Goal: Task Accomplishment & Management: Complete application form

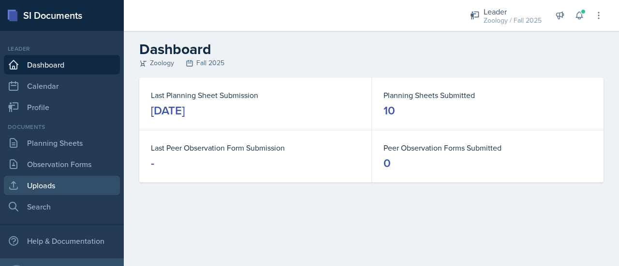
click at [38, 184] on link "Uploads" at bounding box center [62, 185] width 116 height 19
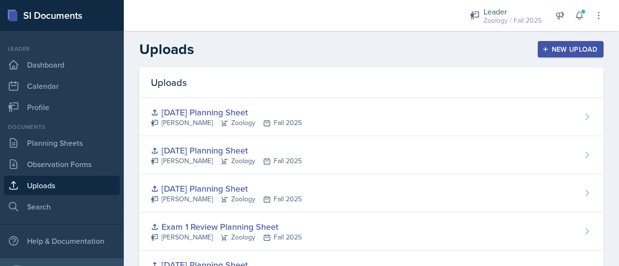
click at [572, 51] on div "New Upload" at bounding box center [571, 49] width 54 height 8
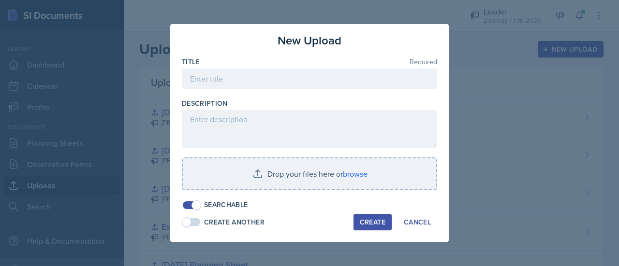
click at [292, 98] on div at bounding box center [309, 94] width 255 height 10
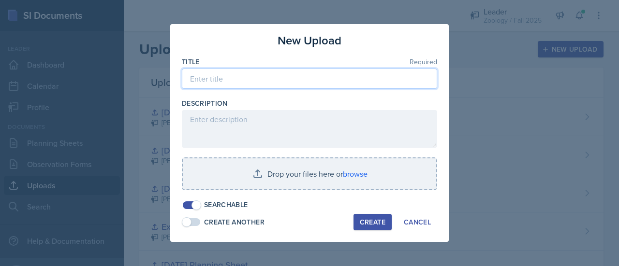
click at [285, 83] on input at bounding box center [309, 79] width 255 height 20
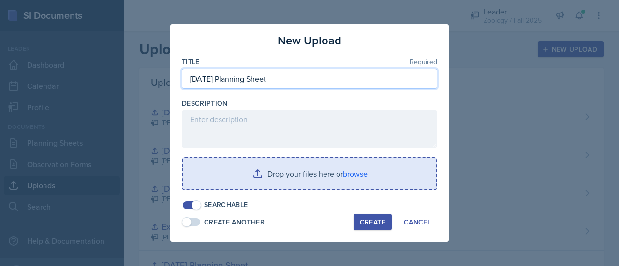
type input "[DATE] Planning Sheet"
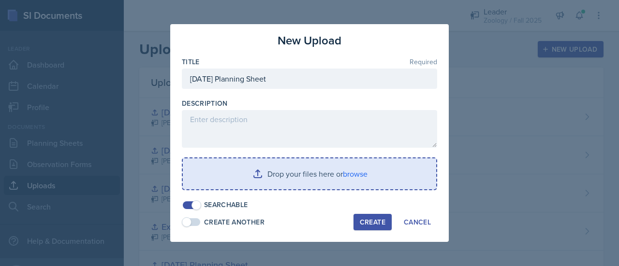
click at [275, 174] on input "file" at bounding box center [309, 174] width 253 height 31
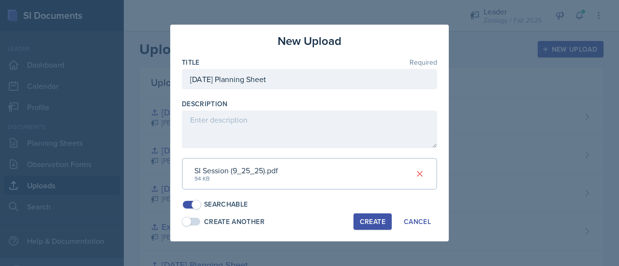
click at [372, 226] on div "Create" at bounding box center [373, 222] width 26 height 8
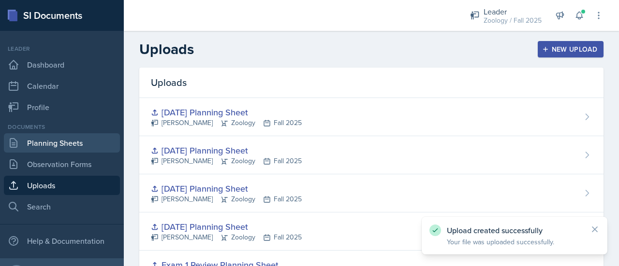
click at [62, 145] on link "Planning Sheets" at bounding box center [62, 142] width 116 height 19
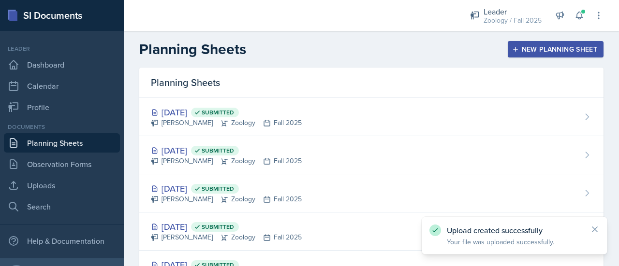
click at [543, 41] on div "Planning Sheets New Planning Sheet" at bounding box center [371, 49] width 495 height 17
click at [545, 45] on div "New Planning Sheet" at bounding box center [555, 49] width 83 height 8
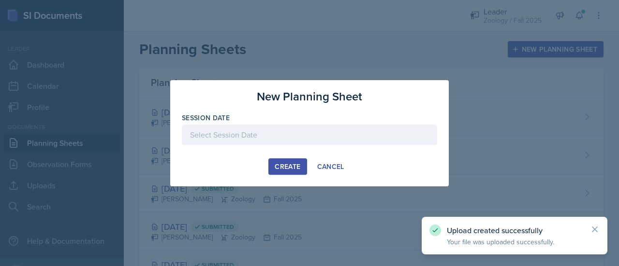
click at [367, 126] on div at bounding box center [309, 135] width 255 height 20
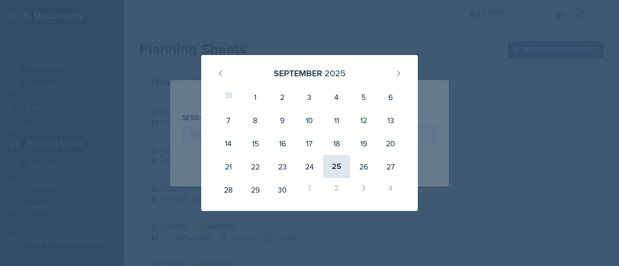
click at [336, 166] on div "25" at bounding box center [336, 166] width 27 height 23
type input "[DATE]"
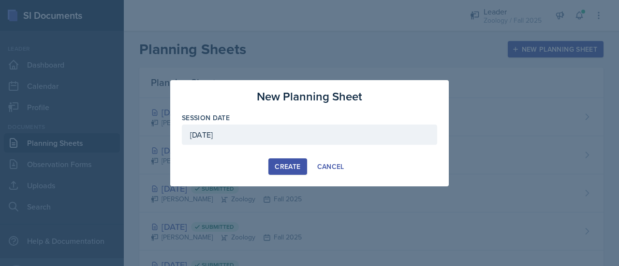
click at [289, 165] on div "Create" at bounding box center [288, 167] width 26 height 8
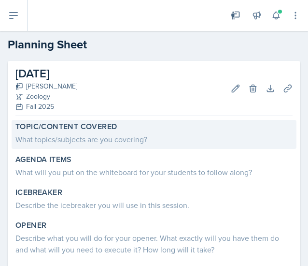
click at [63, 127] on label "Topic/Content Covered" at bounding box center [66, 127] width 102 height 10
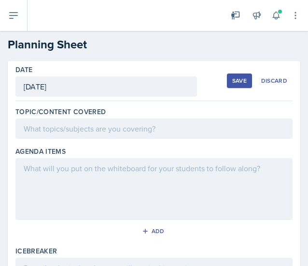
click at [54, 130] on div at bounding box center [153, 128] width 277 height 20
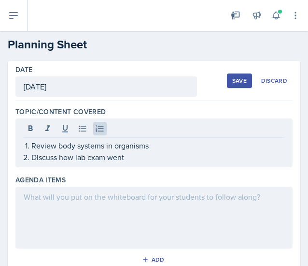
click at [84, 228] on div at bounding box center [153, 218] width 277 height 62
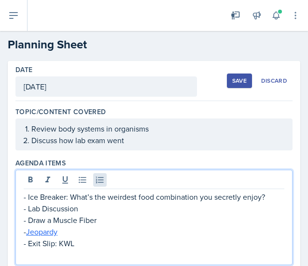
scroll to position [131, 0]
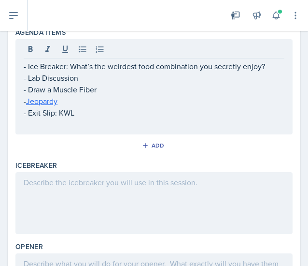
click at [76, 222] on div at bounding box center [153, 203] width 277 height 62
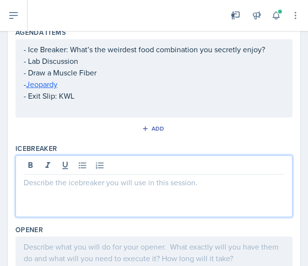
scroll to position [147, 0]
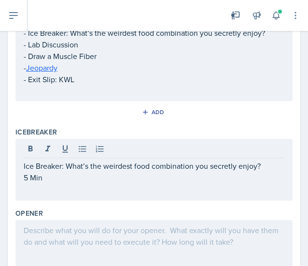
click at [80, 250] on div at bounding box center [153, 251] width 277 height 62
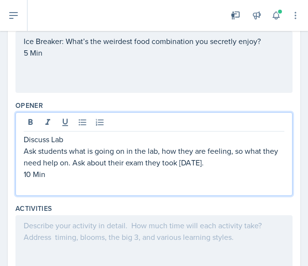
scroll to position [255, 0]
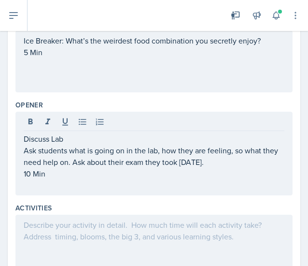
click at [90, 238] on div at bounding box center [153, 246] width 277 height 62
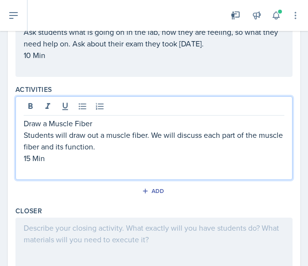
scroll to position [357, 0]
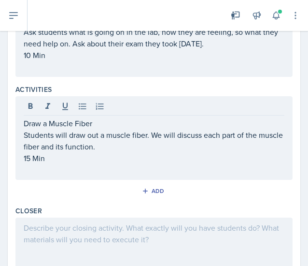
click at [87, 238] on div at bounding box center [153, 249] width 277 height 62
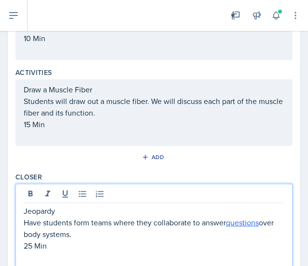
scroll to position [423, 0]
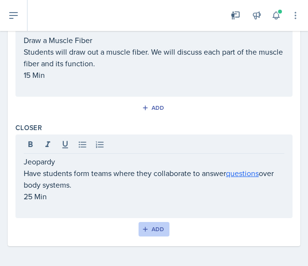
click at [155, 229] on div "Add" at bounding box center [154, 229] width 21 height 8
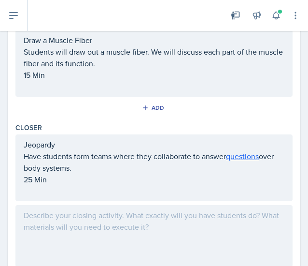
click at [59, 218] on div at bounding box center [153, 236] width 277 height 62
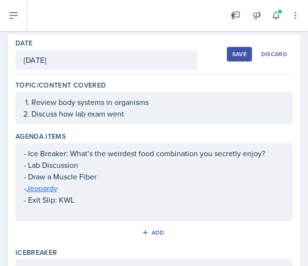
scroll to position [0, 0]
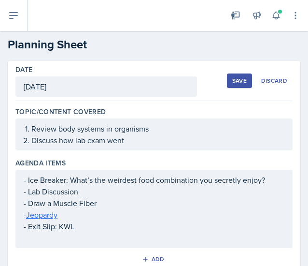
click at [232, 80] on div "Save" at bounding box center [239, 81] width 15 height 8
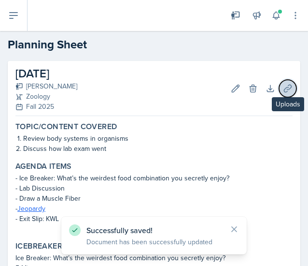
click at [283, 85] on icon at bounding box center [288, 89] width 10 height 10
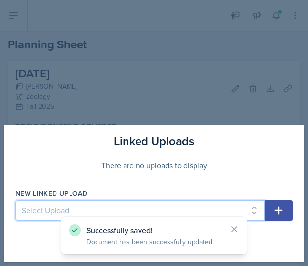
click at [121, 203] on select "Select Upload [DATE] Planning Sheet [DATE] Planning Sheet [DATE] Planning Sheet…" at bounding box center [139, 210] width 249 height 20
select select "50778056-4a6a-4782-bd5e-2a04bbfd3212"
click at [15, 201] on select "Select Upload [DATE] Planning Sheet [DATE] Planning Sheet [DATE] Planning Sheet…" at bounding box center [139, 210] width 249 height 20
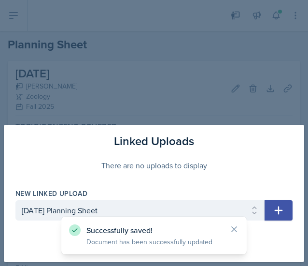
click at [270, 204] on button "button" at bounding box center [279, 210] width 28 height 20
select select
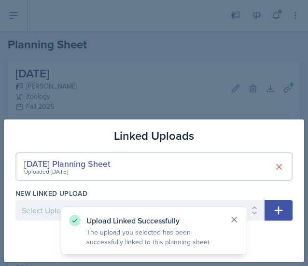
click at [230, 217] on icon at bounding box center [235, 220] width 10 height 10
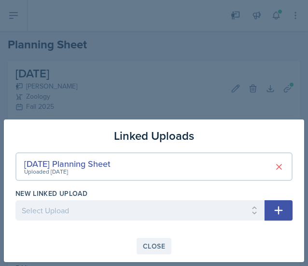
click at [158, 243] on div "Close" at bounding box center [154, 246] width 22 height 8
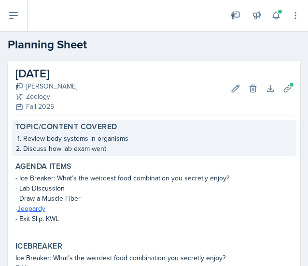
scroll to position [316, 0]
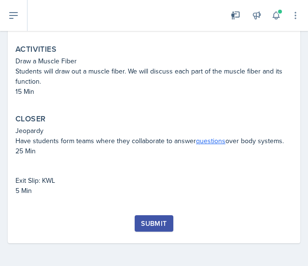
click at [146, 227] on div "Submit" at bounding box center [154, 223] width 26 height 8
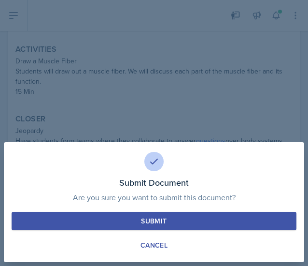
click at [169, 219] on button "Submit" at bounding box center [154, 221] width 285 height 18
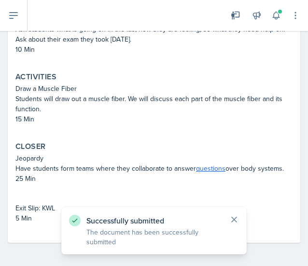
click at [234, 219] on icon at bounding box center [234, 219] width 5 height 5
